Goal: Find specific page/section

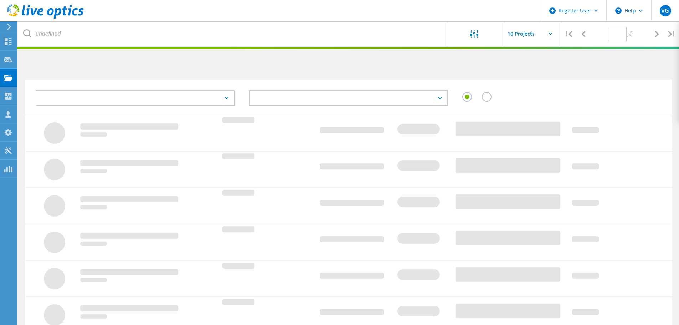
type input "1"
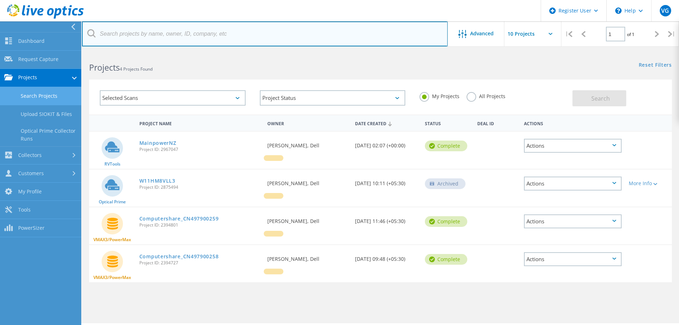
click at [154, 28] on input "text" at bounding box center [265, 33] width 366 height 25
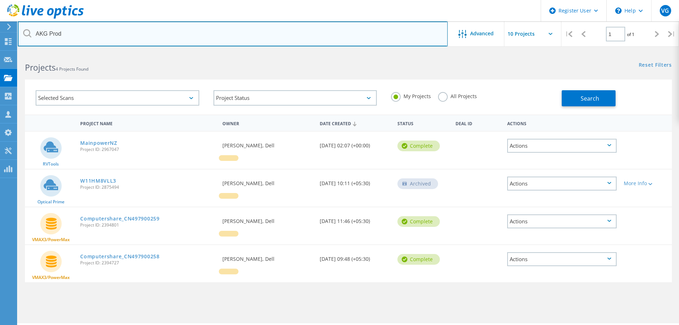
type input "AKG Prod"
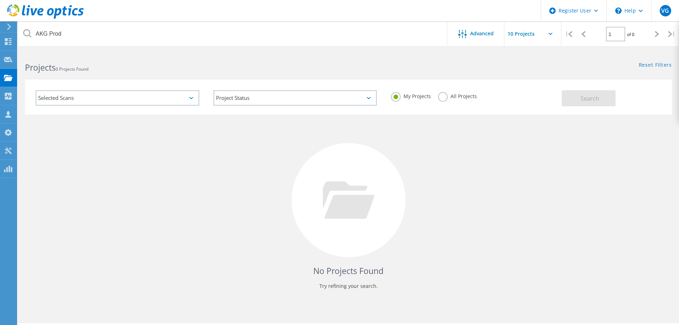
click at [445, 98] on label "All Projects" at bounding box center [457, 95] width 39 height 7
click at [0, 0] on input "All Projects" at bounding box center [0, 0] width 0 height 0
click at [572, 98] on button "Search" at bounding box center [589, 98] width 54 height 16
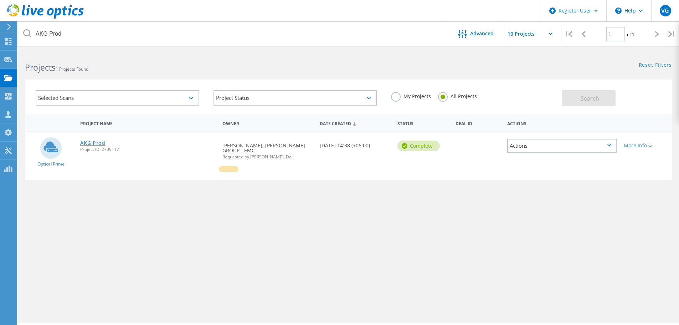
click at [90, 143] on link "AKG Prod" at bounding box center [92, 142] width 25 height 5
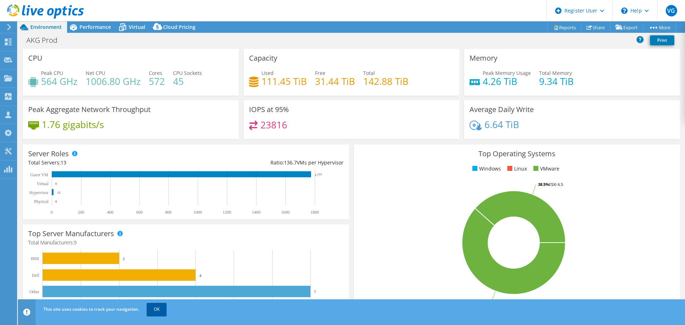
click at [155, 315] on link "OK" at bounding box center [157, 309] width 20 height 13
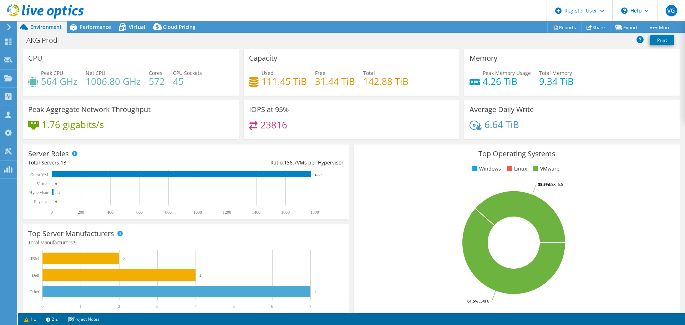
click at [42, 31] on div "Environment" at bounding box center [42, 26] width 49 height 11
click at [7, 27] on icon at bounding box center [8, 27] width 5 height 6
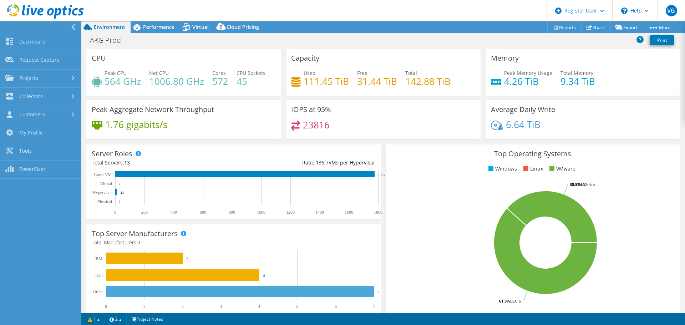
click at [73, 25] on icon at bounding box center [73, 27] width 5 height 6
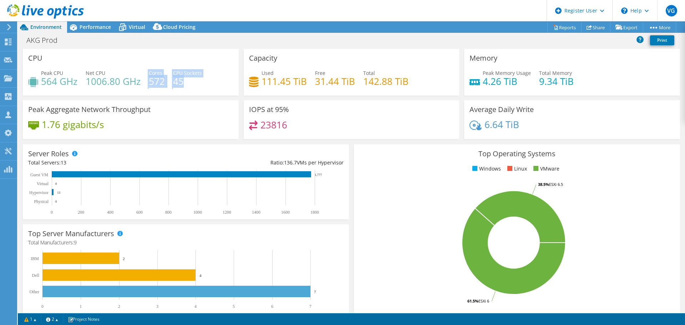
drag, startPoint x: 147, startPoint y: 83, endPoint x: 194, endPoint y: 85, distance: 46.7
click at [194, 85] on div "Peak CPU 564 GHz Net CPU 1006.80 GHz Cores 572 CPU Sockets 45" at bounding box center [130, 80] width 205 height 23
click at [195, 85] on div "Peak CPU 564 GHz Net CPU 1006.80 GHz Cores 572 CPU Sockets 45" at bounding box center [130, 80] width 205 height 23
drag, startPoint x: 480, startPoint y: 83, endPoint x: 515, endPoint y: 80, distance: 34.7
click at [515, 80] on h4 "4.26 TiB" at bounding box center [506, 81] width 48 height 8
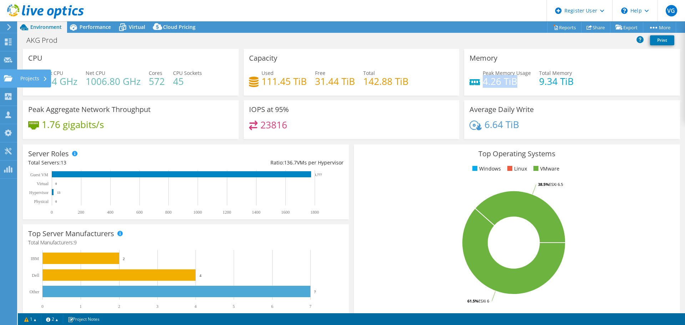
click at [12, 76] on icon at bounding box center [8, 78] width 9 height 7
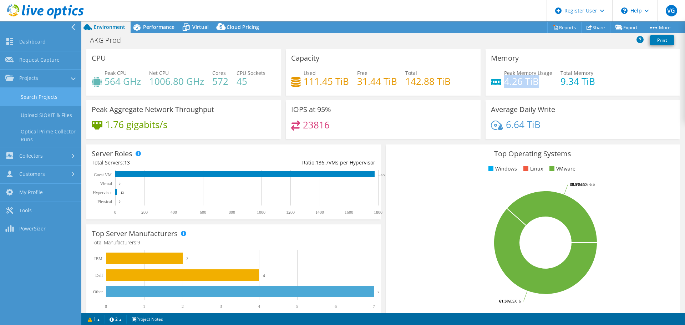
click at [50, 98] on link "Search Projects" at bounding box center [40, 97] width 81 height 18
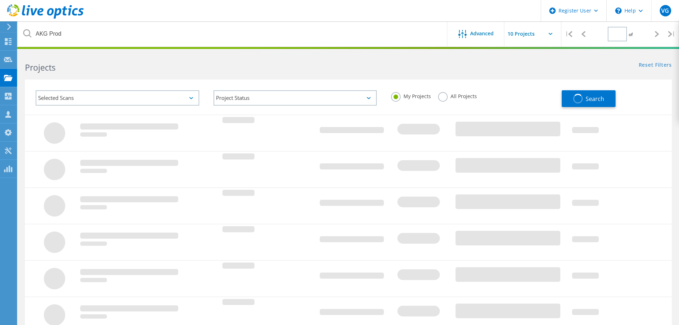
type input "1"
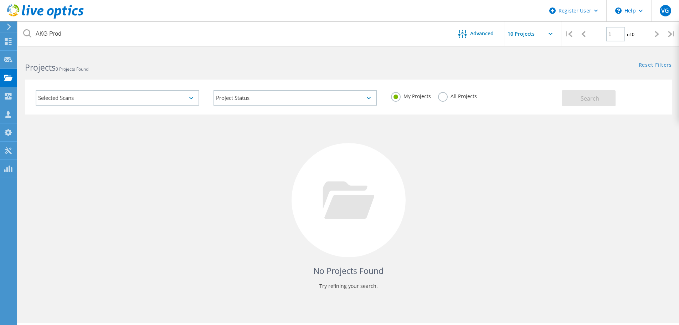
click at [448, 103] on div "My Projects All Projects" at bounding box center [473, 96] width 178 height 26
click at [446, 97] on label "All Projects" at bounding box center [457, 95] width 39 height 7
click at [0, 0] on input "All Projects" at bounding box center [0, 0] width 0 height 0
click at [568, 95] on button "Search" at bounding box center [589, 98] width 54 height 16
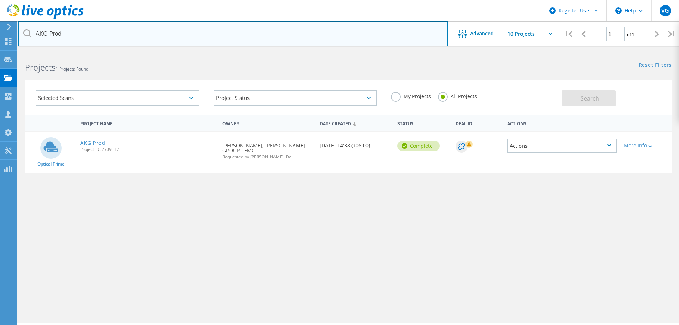
drag, startPoint x: 69, startPoint y: 31, endPoint x: 13, endPoint y: 27, distance: 55.8
click at [13, 52] on div "Register User \n Help Explore Helpful Articles Contact Support VG Dell User Var…" at bounding box center [339, 198] width 679 height 293
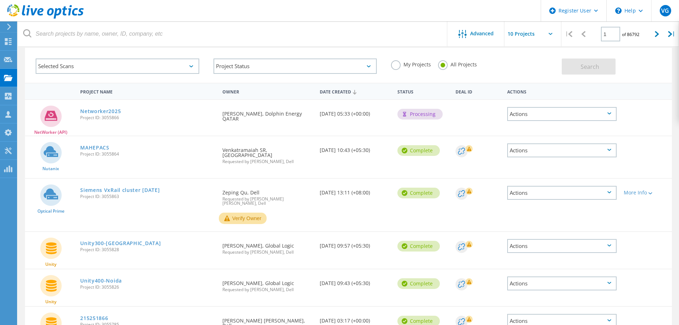
scroll to position [71, 0]
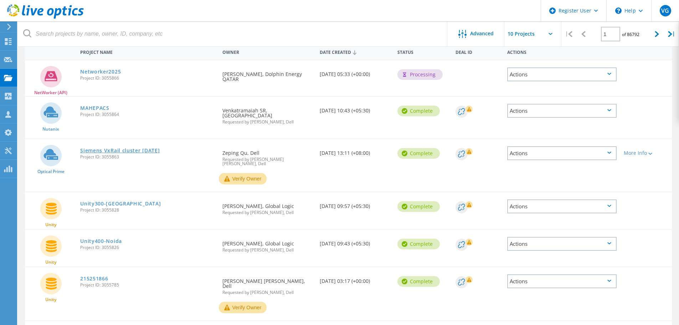
click at [135, 148] on link "Siemens VxRail cluster [DATE]" at bounding box center [120, 150] width 80 height 5
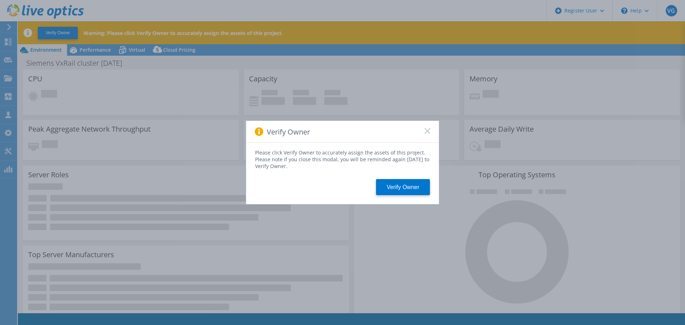
select select "HongKong"
select select "USD"
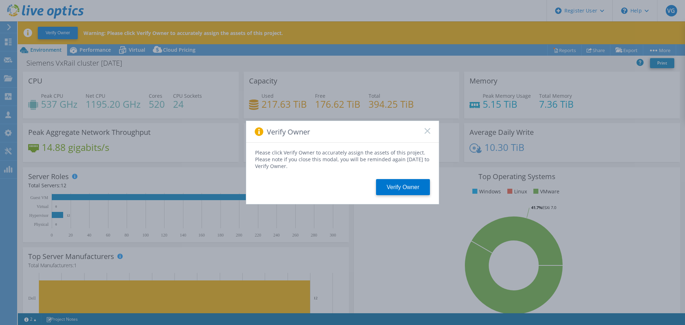
click at [426, 129] on icon at bounding box center [427, 131] width 6 height 6
